Goal: Task Accomplishment & Management: Manage account settings

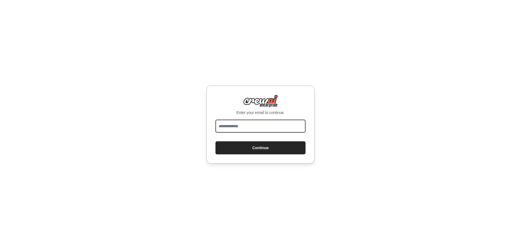
type input "**********"
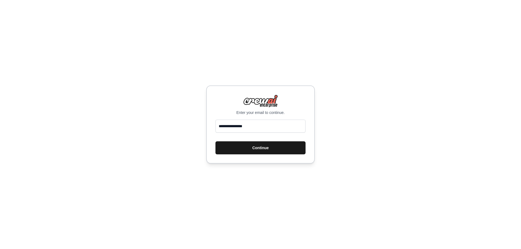
click at [273, 154] on button "Continue" at bounding box center [260, 147] width 90 height 13
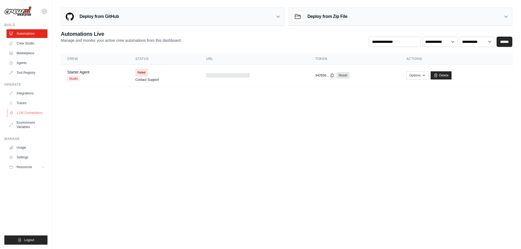
click at [26, 112] on link "LLM Connections" at bounding box center [27, 113] width 41 height 9
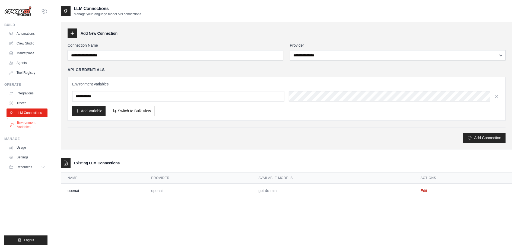
click at [24, 122] on link "Environment Variables" at bounding box center [27, 124] width 41 height 13
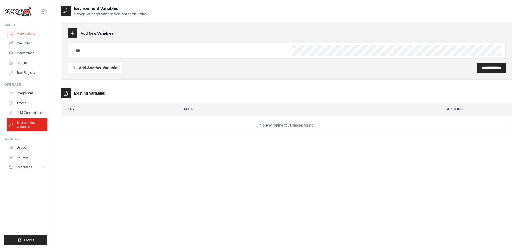
click at [27, 35] on link "Automations" at bounding box center [27, 33] width 41 height 9
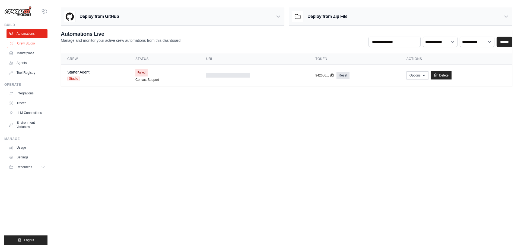
click at [26, 43] on link "Crew Studio" at bounding box center [27, 43] width 41 height 9
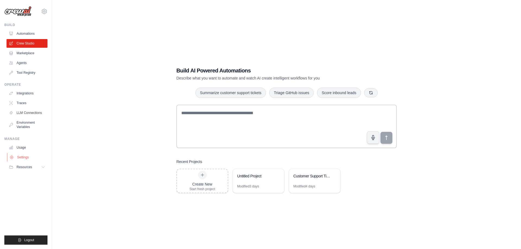
click at [24, 158] on link "Settings" at bounding box center [27, 157] width 41 height 9
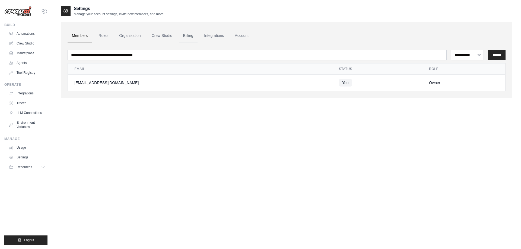
click at [188, 34] on link "Billing" at bounding box center [188, 35] width 19 height 15
